Goal: Information Seeking & Learning: Learn about a topic

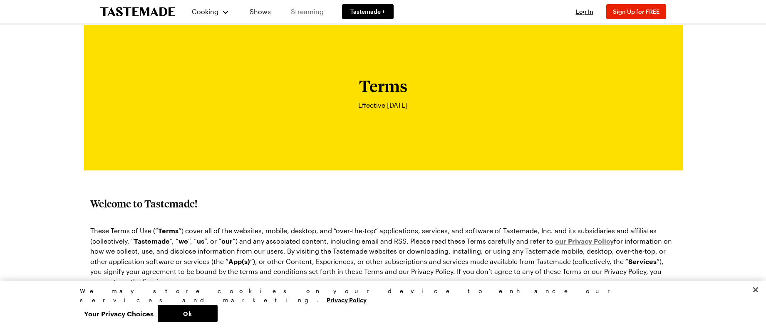
click at [310, 9] on link "Streaming" at bounding box center [308, 11] width 50 height 23
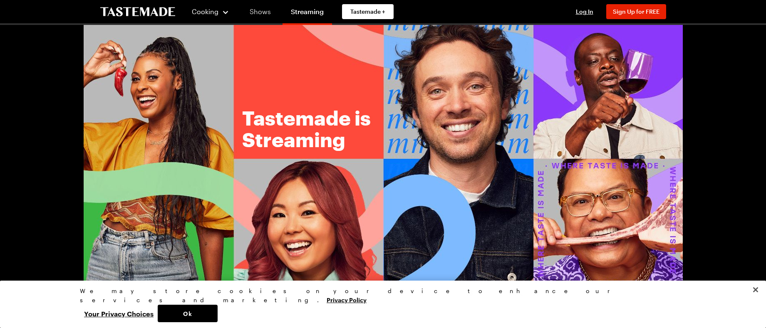
click at [263, 15] on link "Shows" at bounding box center [260, 11] width 38 height 23
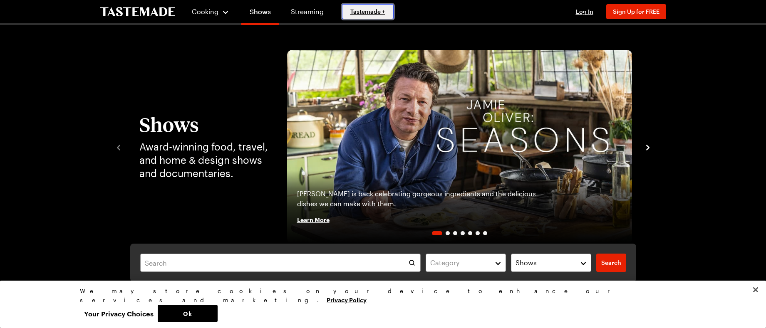
click at [359, 12] on span "Tastemade +" at bounding box center [368, 11] width 35 height 8
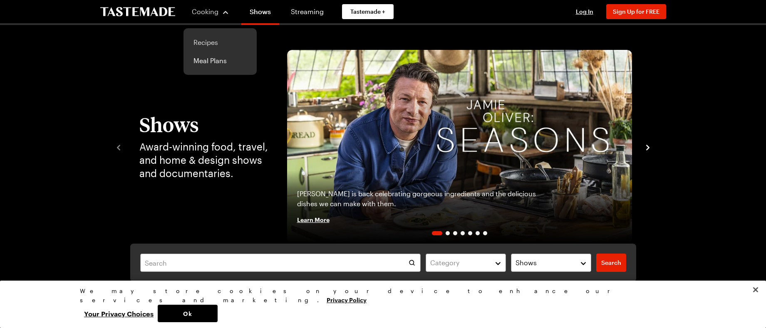
click at [207, 43] on link "Recipes" at bounding box center [220, 42] width 63 height 18
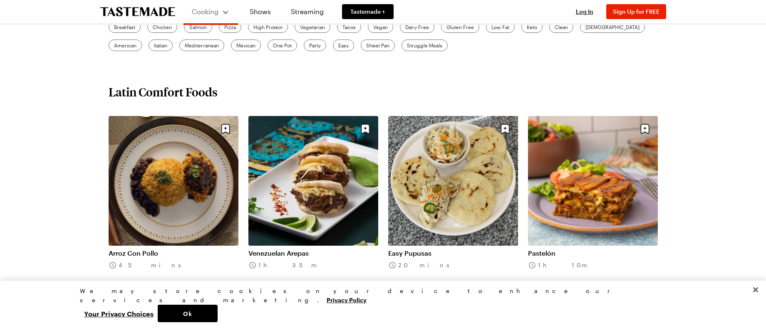
scroll to position [291, 0]
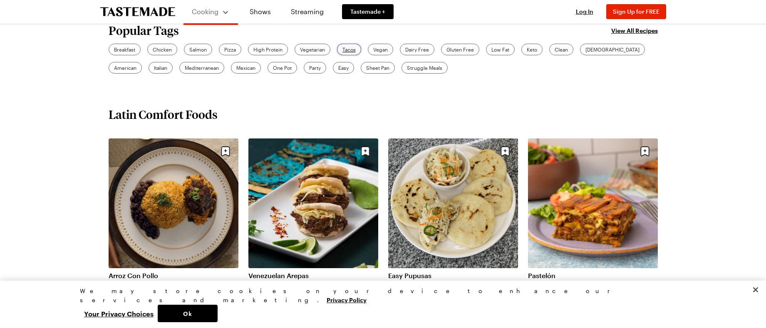
click at [350, 47] on span "Tacos" at bounding box center [349, 49] width 13 height 7
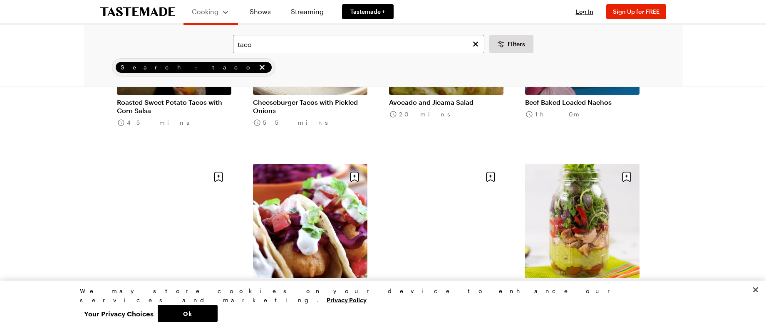
scroll to position [916, 0]
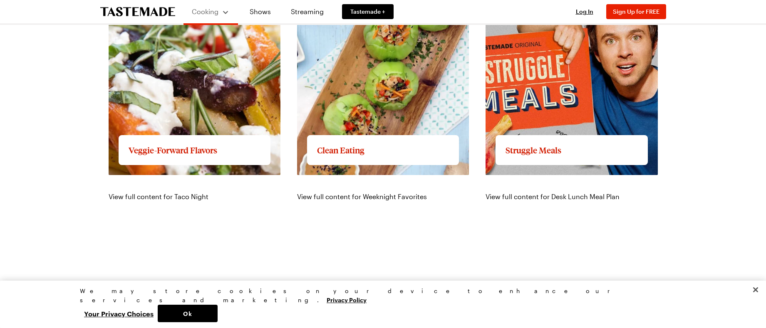
scroll to position [291, 0]
